Goal: Find specific page/section

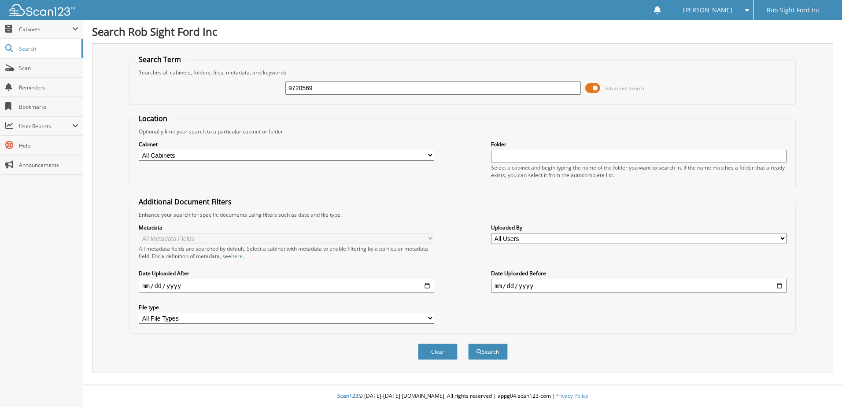
type input "9720569"
click at [468, 343] on button "Search" at bounding box center [488, 351] width 40 height 16
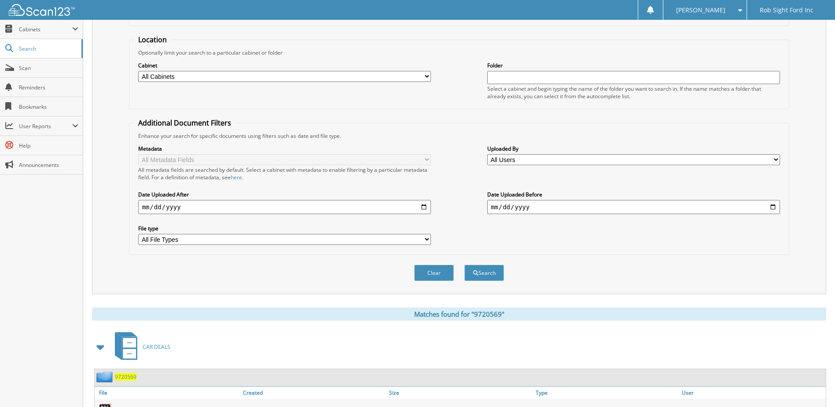
scroll to position [139, 0]
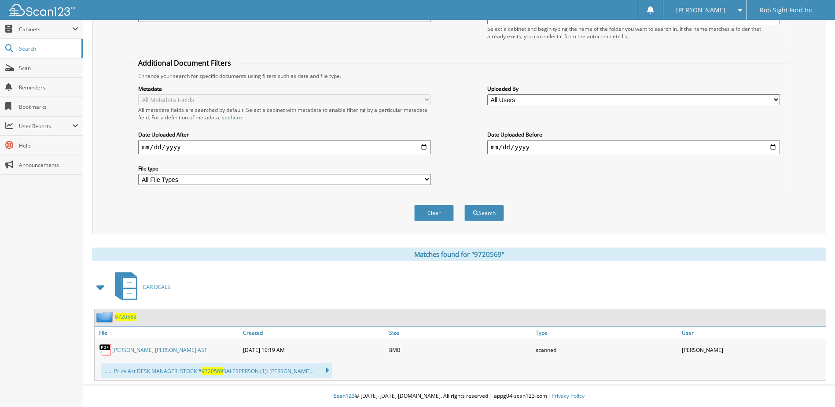
click at [140, 347] on link "[PERSON_NAME] [PERSON_NAME] AST" at bounding box center [159, 349] width 95 height 7
click at [743, 12] on div "[PERSON_NAME] Settings Logout" at bounding box center [705, 10] width 84 height 20
drag, startPoint x: 742, startPoint y: 10, endPoint x: 732, endPoint y: 55, distance: 45.9
click at [742, 11] on span at bounding box center [738, 10] width 8 height 6
click at [719, 33] on link "Settings" at bounding box center [705, 27] width 83 height 15
